Goal: Find specific page/section: Find specific page/section

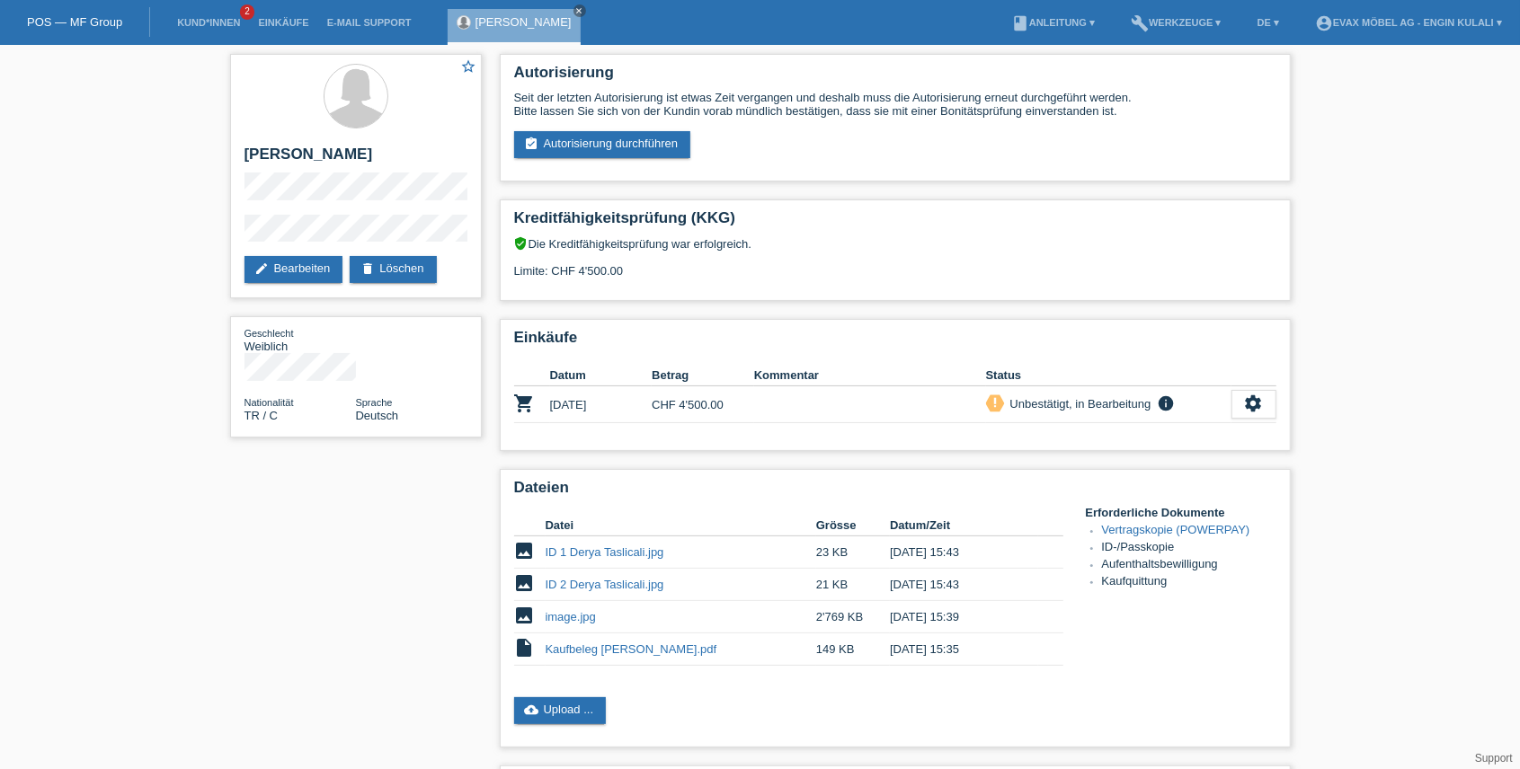
click at [404, 587] on div "star_border Derya Taslicali Akarcali edit Bearbeiten delete Löschen Geschlecht …" at bounding box center [760, 554] width 1078 height 1019
click at [642, 645] on link "Kaufbeleg [PERSON_NAME].pdf" at bounding box center [632, 649] width 172 height 13
click at [567, 623] on td "image.jpg" at bounding box center [681, 617] width 271 height 32
click at [567, 620] on link "image.jpg" at bounding box center [571, 616] width 50 height 13
click at [1176, 534] on link "Vertragskopie (POWERPAY)" at bounding box center [1176, 529] width 148 height 13
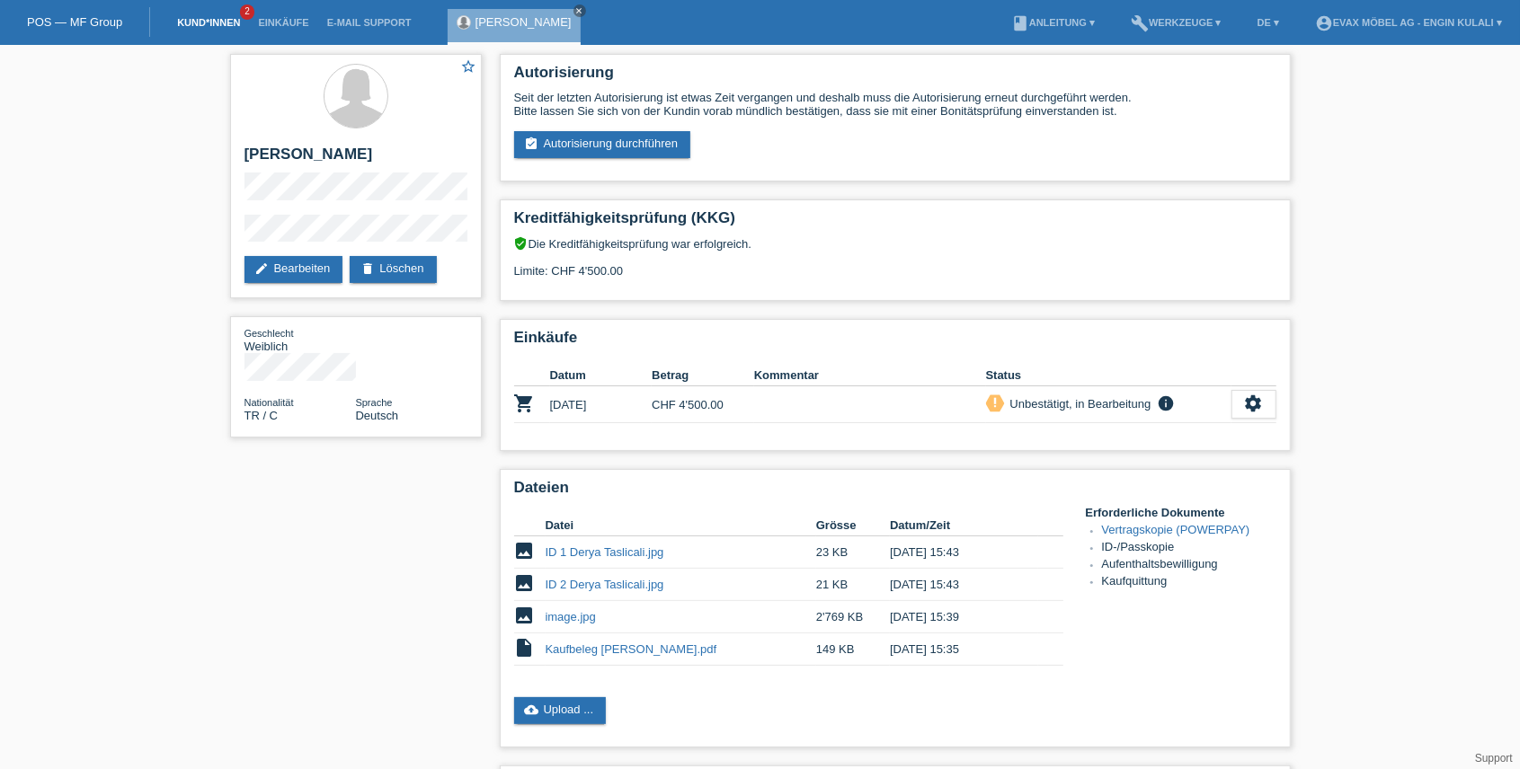
click at [197, 22] on link "Kund*innen" at bounding box center [208, 22] width 81 height 11
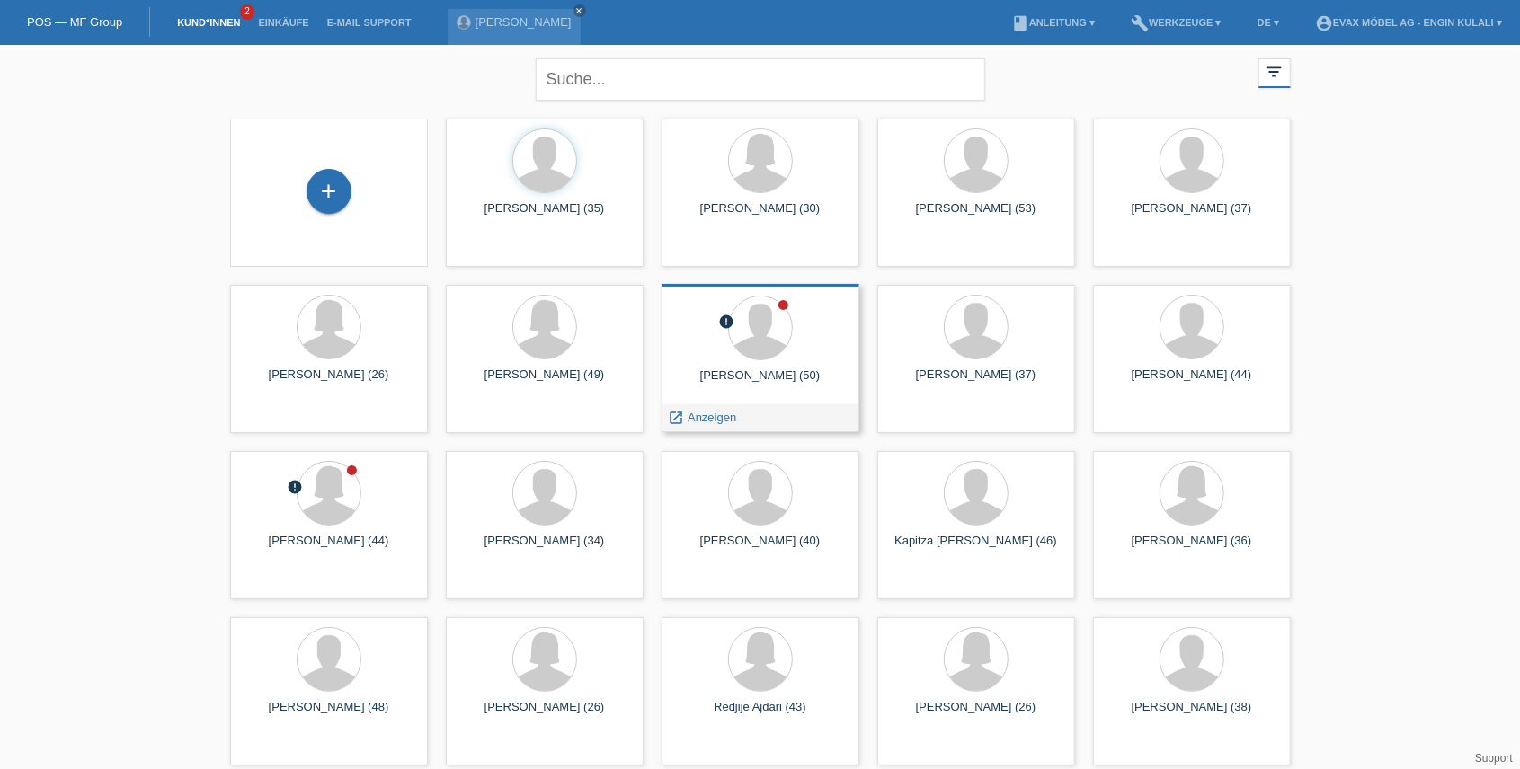
click at [776, 383] on div "Ertekin Simsek (50)" at bounding box center [760, 382] width 169 height 29
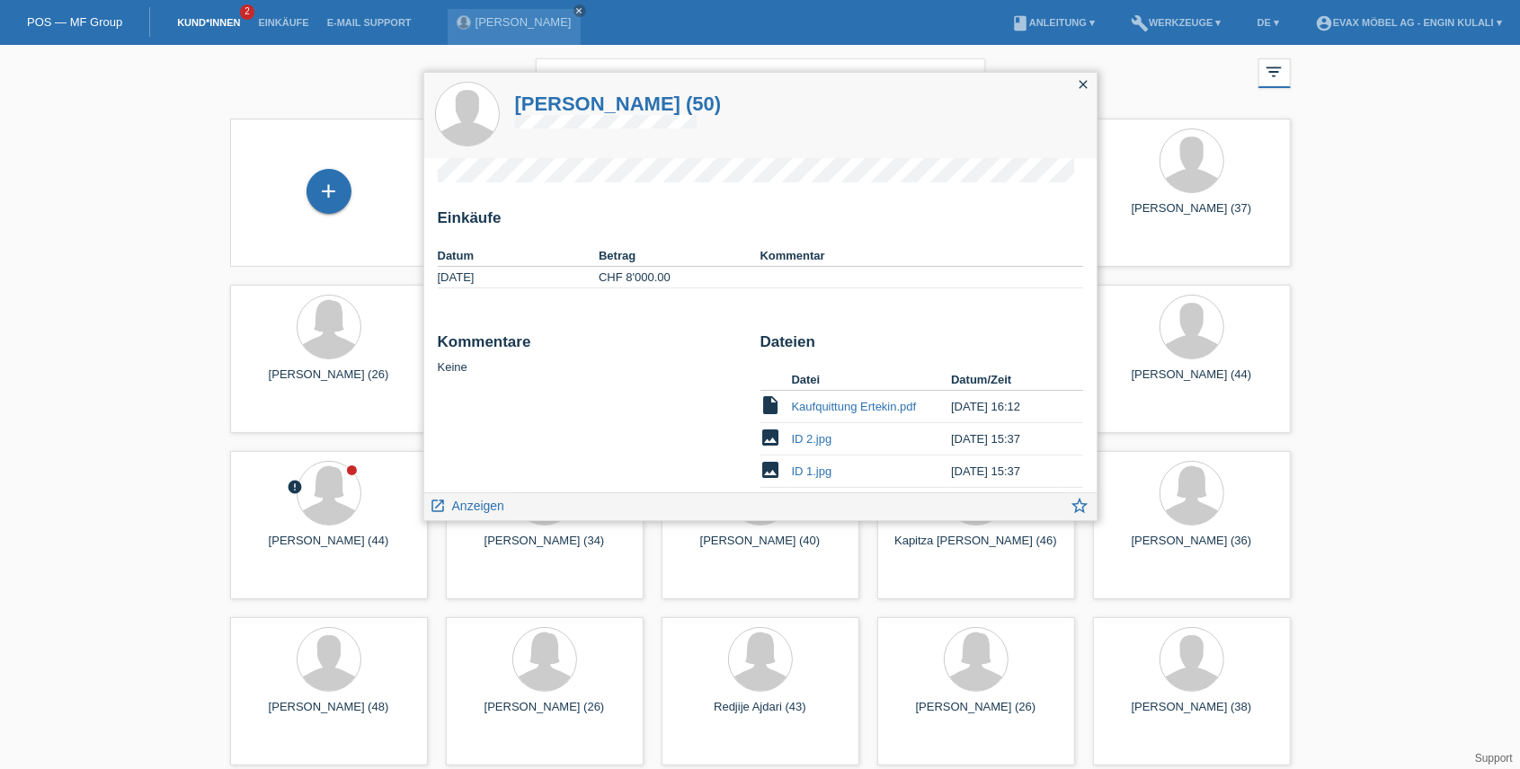
scroll to position [110, 0]
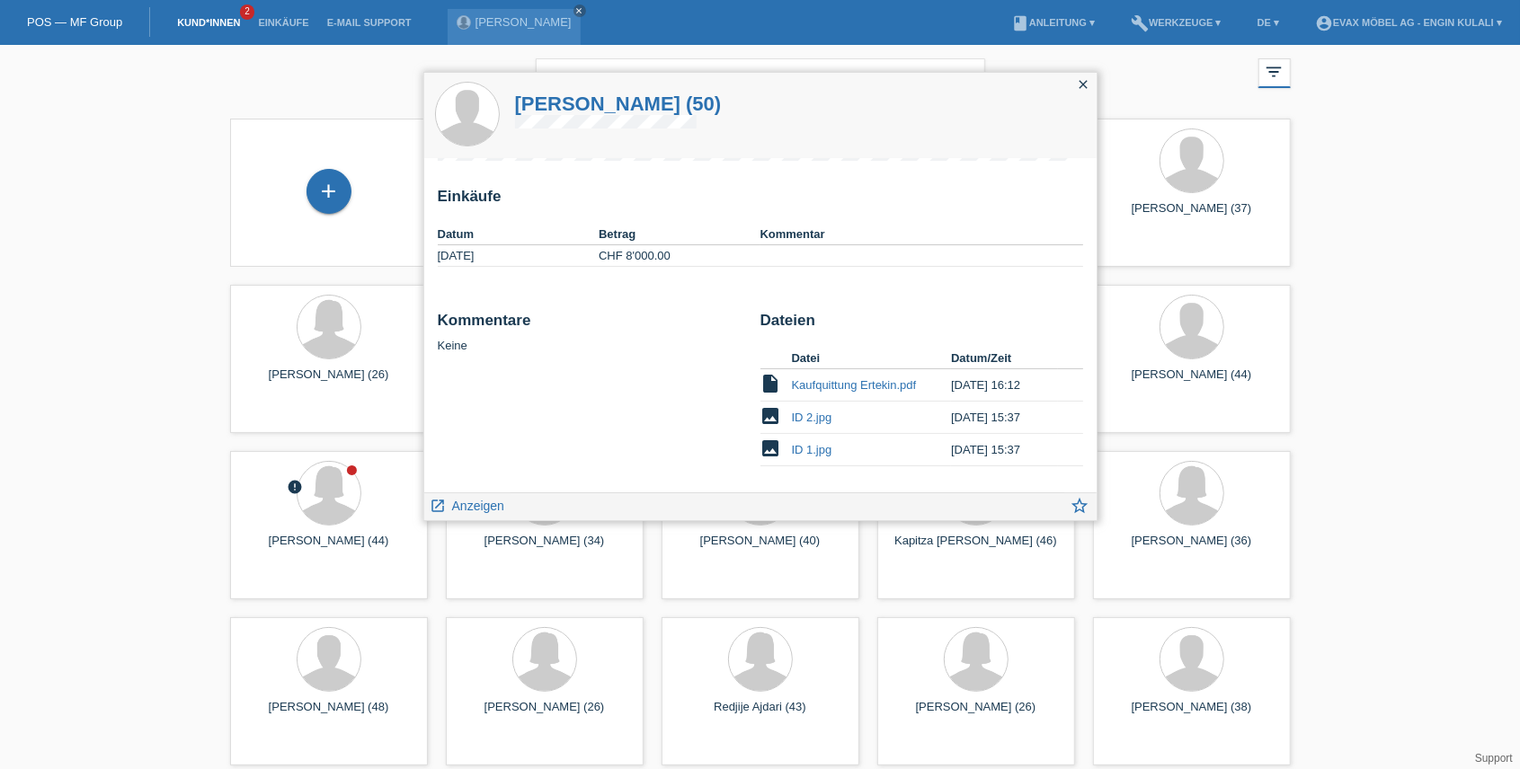
click at [1083, 86] on icon "close" at bounding box center [1084, 84] width 14 height 14
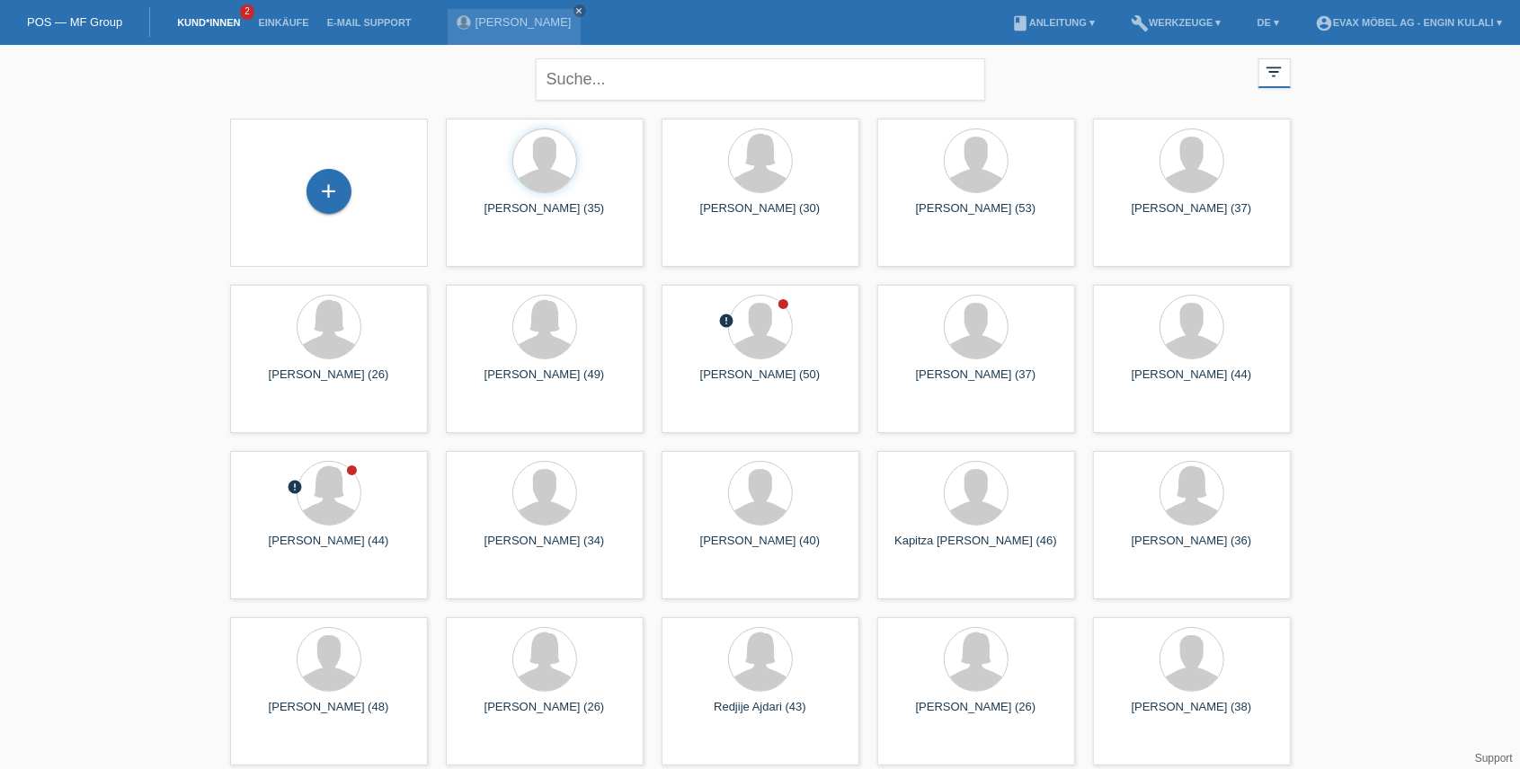
click at [342, 548] on div "Derya Taslicali Akarcali (44)" at bounding box center [328, 549] width 169 height 29
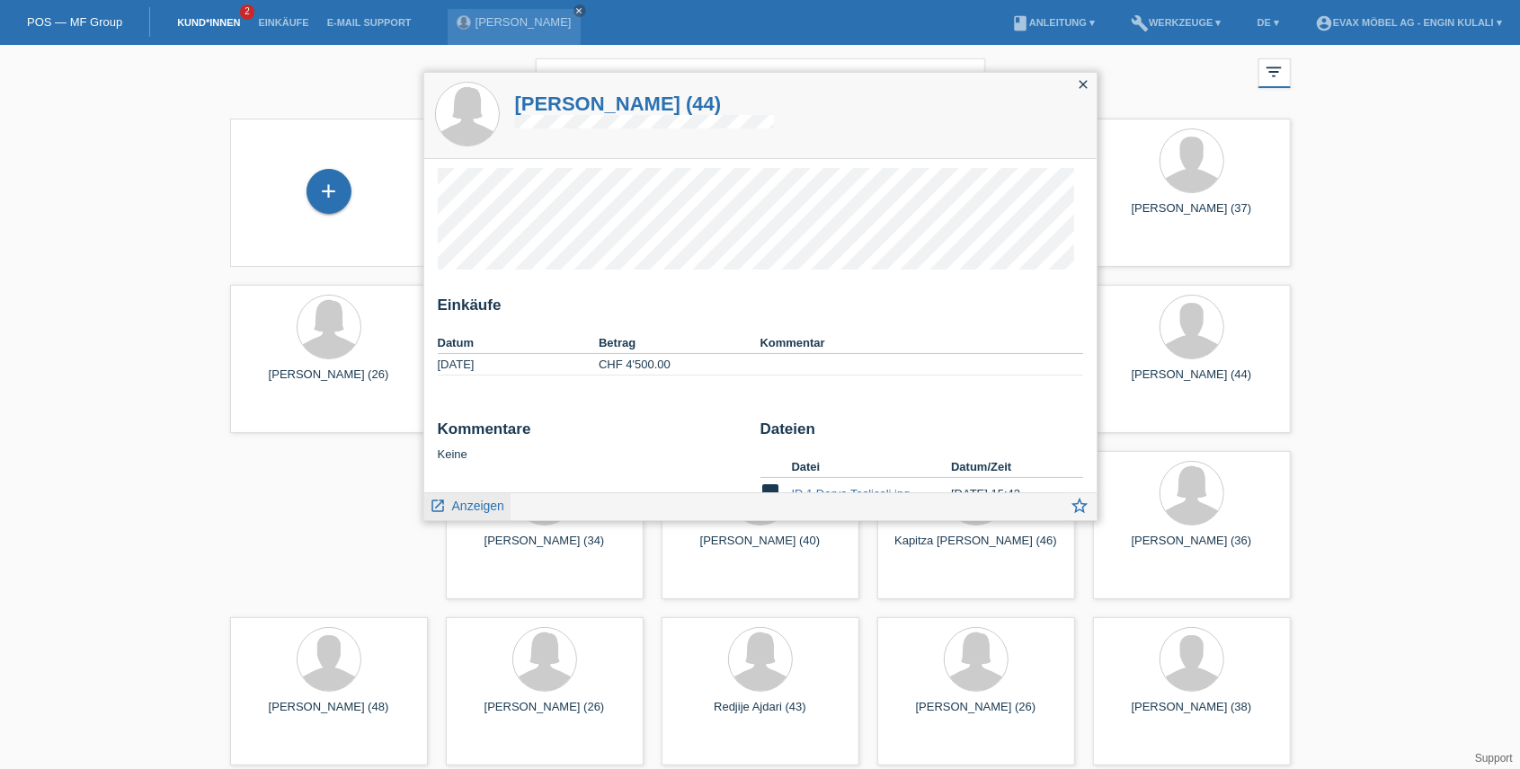
click at [481, 507] on span "Anzeigen" at bounding box center [478, 506] width 52 height 14
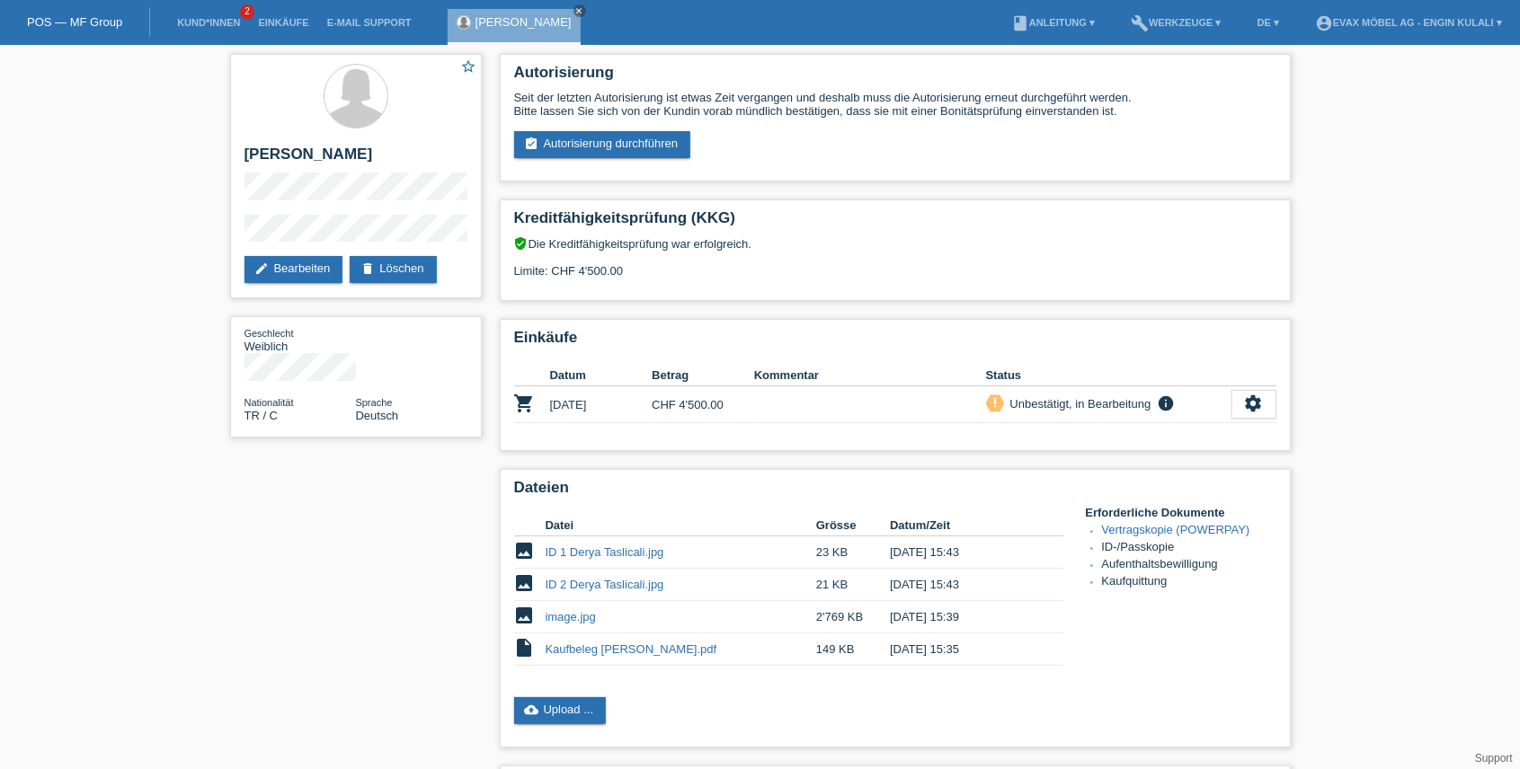
click at [421, 473] on div "star_border Derya Taslicali Akarcali edit Bearbeiten delete Löschen Geschlecht …" at bounding box center [760, 554] width 1078 height 1019
click at [368, 471] on div "star_border Derya Taslicali Akarcali edit Bearbeiten delete Löschen Geschlecht …" at bounding box center [760, 554] width 1078 height 1019
click at [377, 471] on div "star_border Derya Taslicali Akarcali edit Bearbeiten delete Löschen Geschlecht …" at bounding box center [760, 554] width 1078 height 1019
click at [1062, 26] on link "book Anleitung ▾" at bounding box center [1053, 22] width 102 height 11
click at [120, 25] on link "POS — MF Group" at bounding box center [74, 21] width 95 height 13
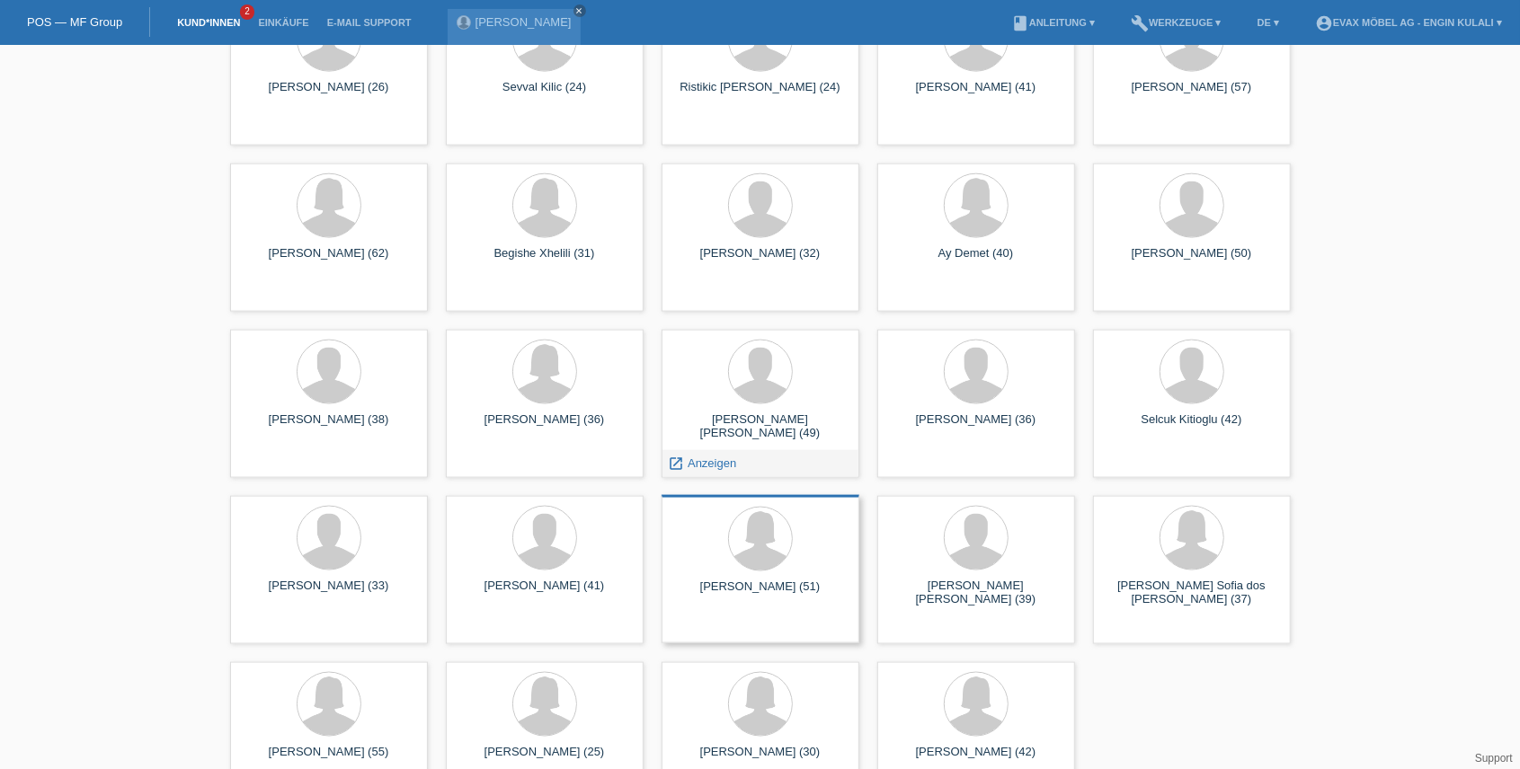
scroll to position [1502, 0]
